Goal: Task Accomplishment & Management: Manage account settings

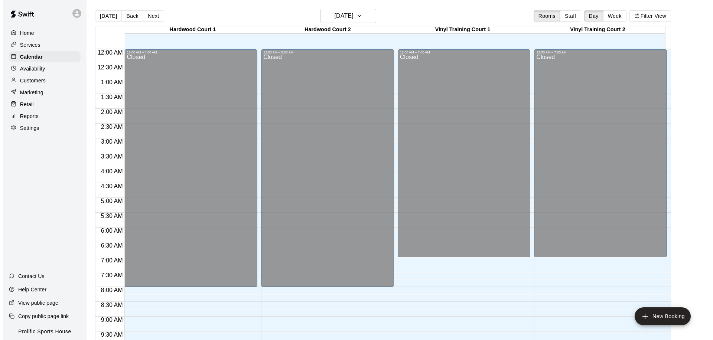
scroll to position [414, 0]
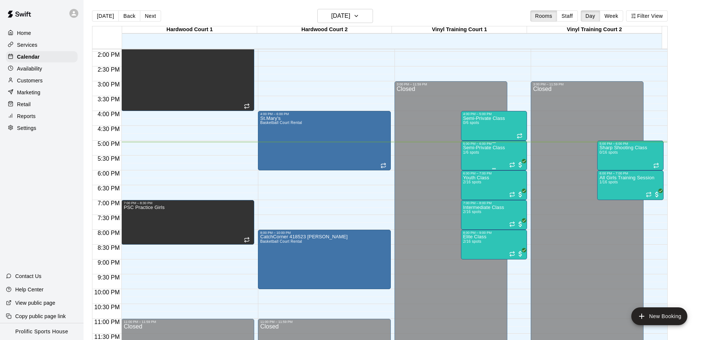
click at [486, 160] on div "Semi-Private Class 1/6 spots" at bounding box center [484, 316] width 42 height 340
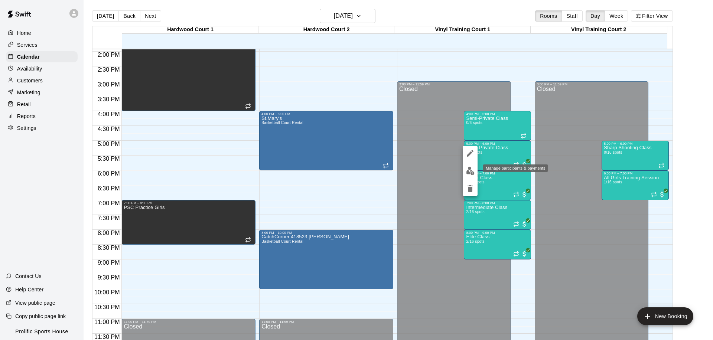
click at [470, 174] on img "edit" at bounding box center [470, 171] width 9 height 9
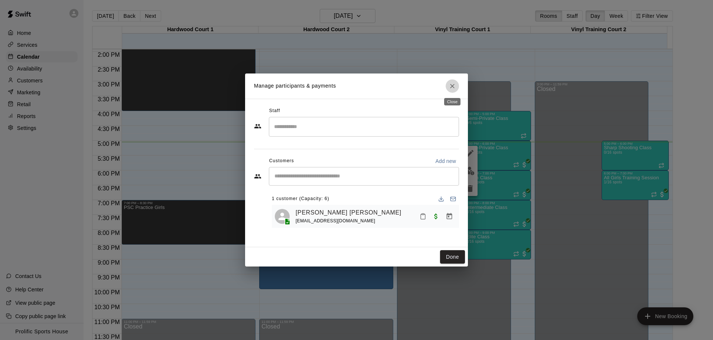
click at [453, 84] on icon "Close" at bounding box center [452, 85] width 7 height 7
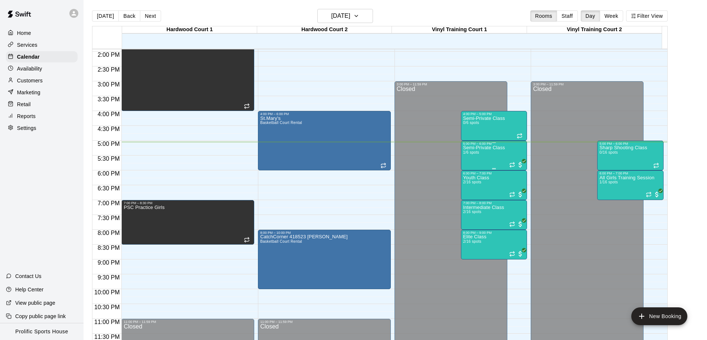
click at [479, 151] on div "Semi-Private Class 1/6 spots" at bounding box center [484, 316] width 42 height 340
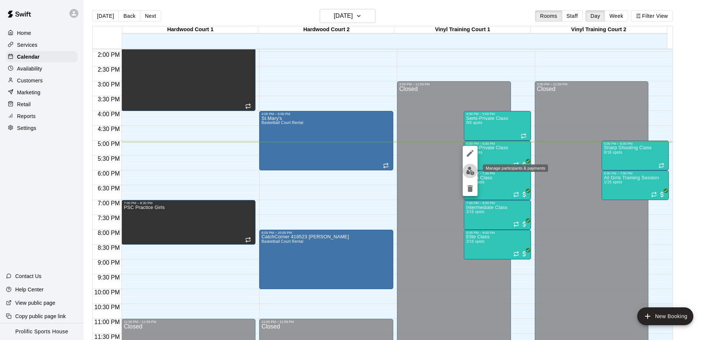
click at [472, 171] on img "edit" at bounding box center [470, 171] width 9 height 9
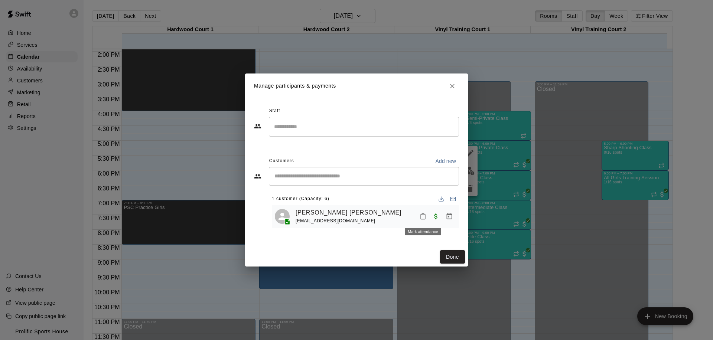
click at [421, 219] on icon "Mark attendance" at bounding box center [423, 216] width 7 height 7
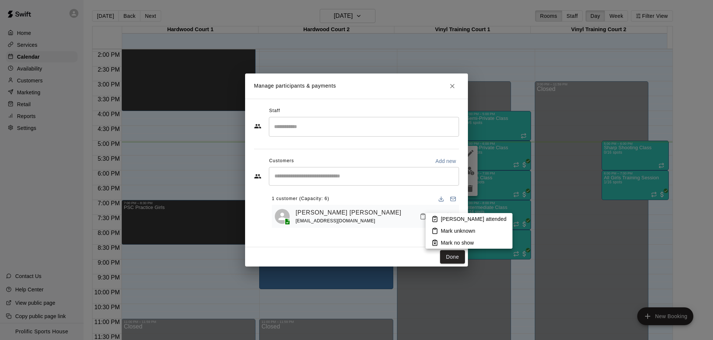
click at [450, 224] on li "[PERSON_NAME] attended" at bounding box center [469, 219] width 87 height 12
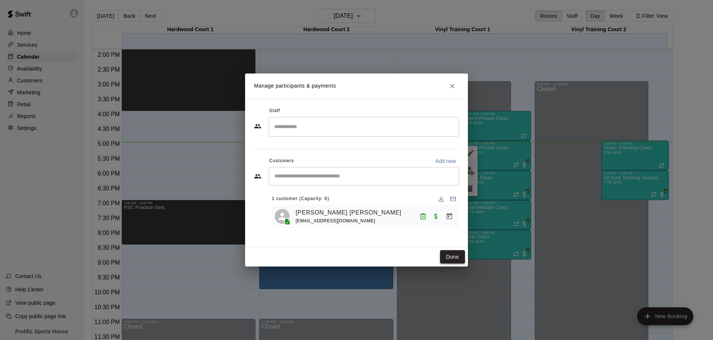
click at [460, 258] on button "Done" at bounding box center [452, 257] width 25 height 14
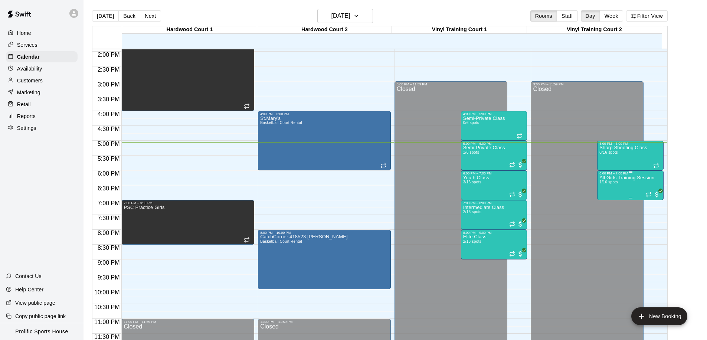
click at [622, 173] on div "6:00 PM – 7:00 PM" at bounding box center [631, 174] width 62 height 4
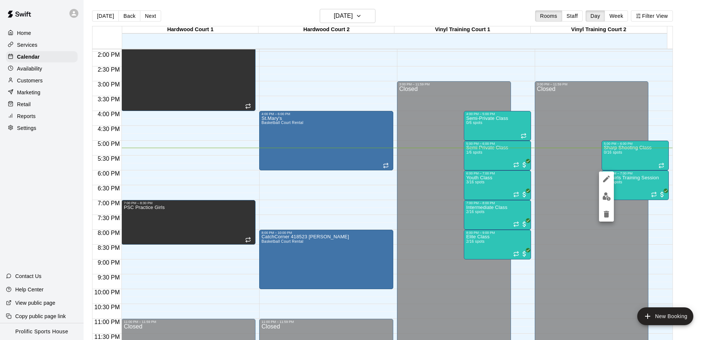
click at [581, 98] on div at bounding box center [356, 170] width 713 height 340
